Goal: Navigation & Orientation: Find specific page/section

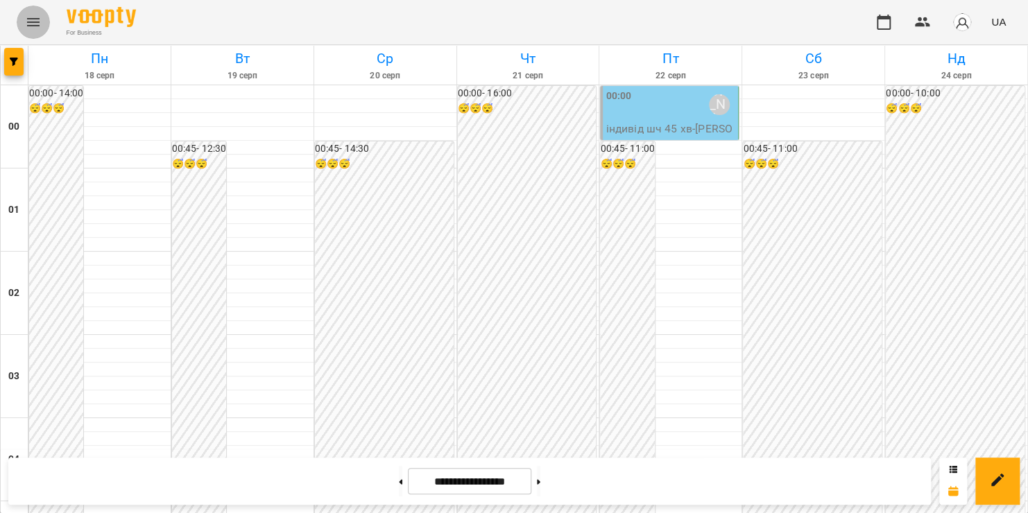
click at [37, 20] on icon "Menu" at bounding box center [33, 22] width 17 height 17
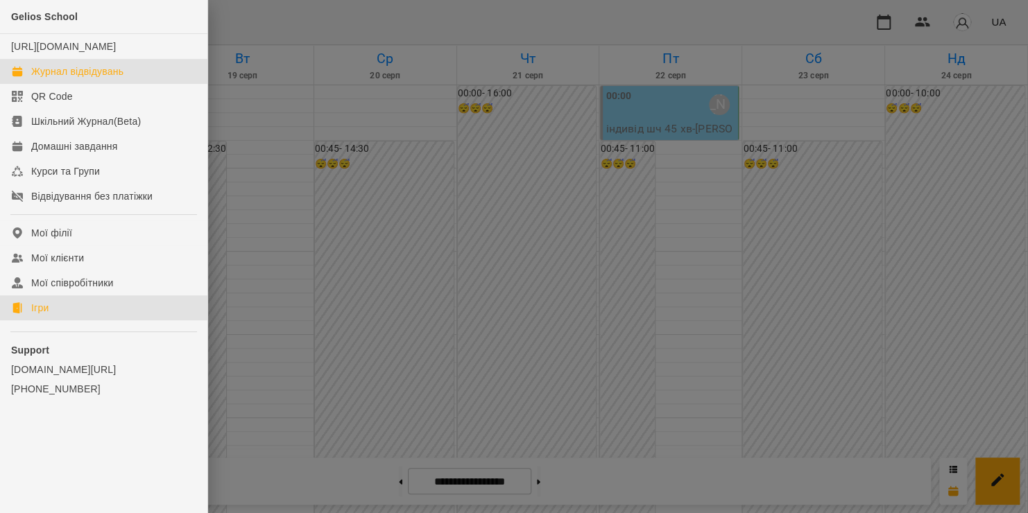
click at [64, 321] on link "Ігри" at bounding box center [103, 308] width 207 height 25
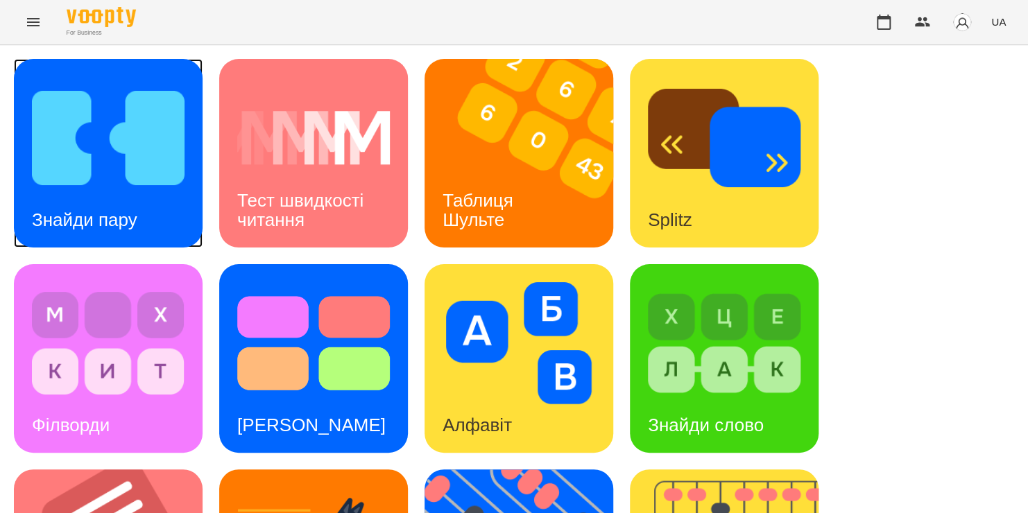
click at [142, 160] on img at bounding box center [108, 138] width 153 height 122
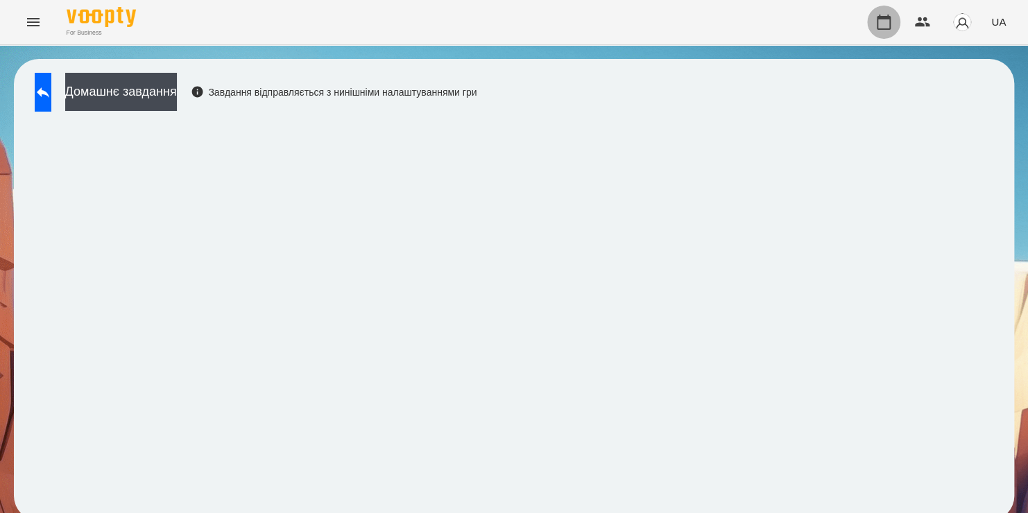
click at [892, 28] on icon "button" at bounding box center [884, 22] width 17 height 17
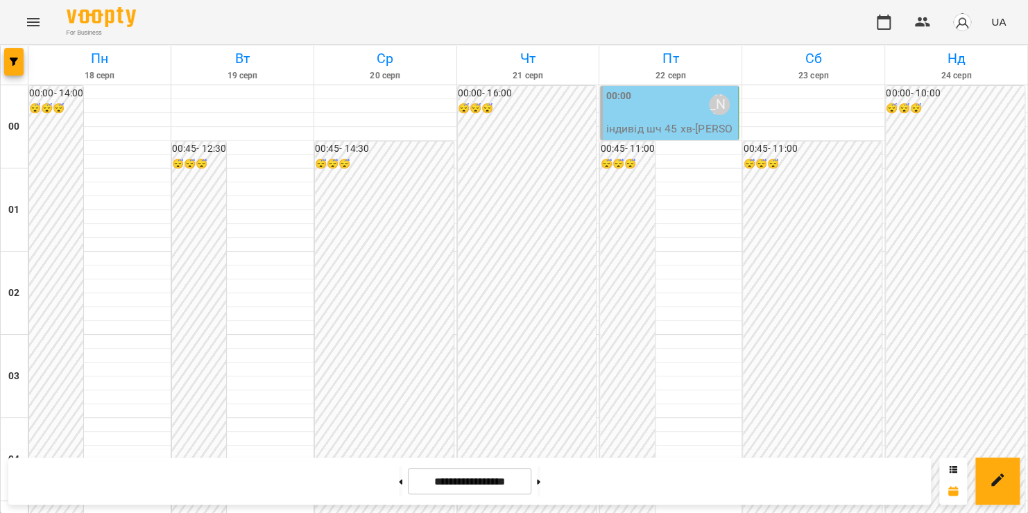
scroll to position [153, 0]
